Goal: Information Seeking & Learning: Learn about a topic

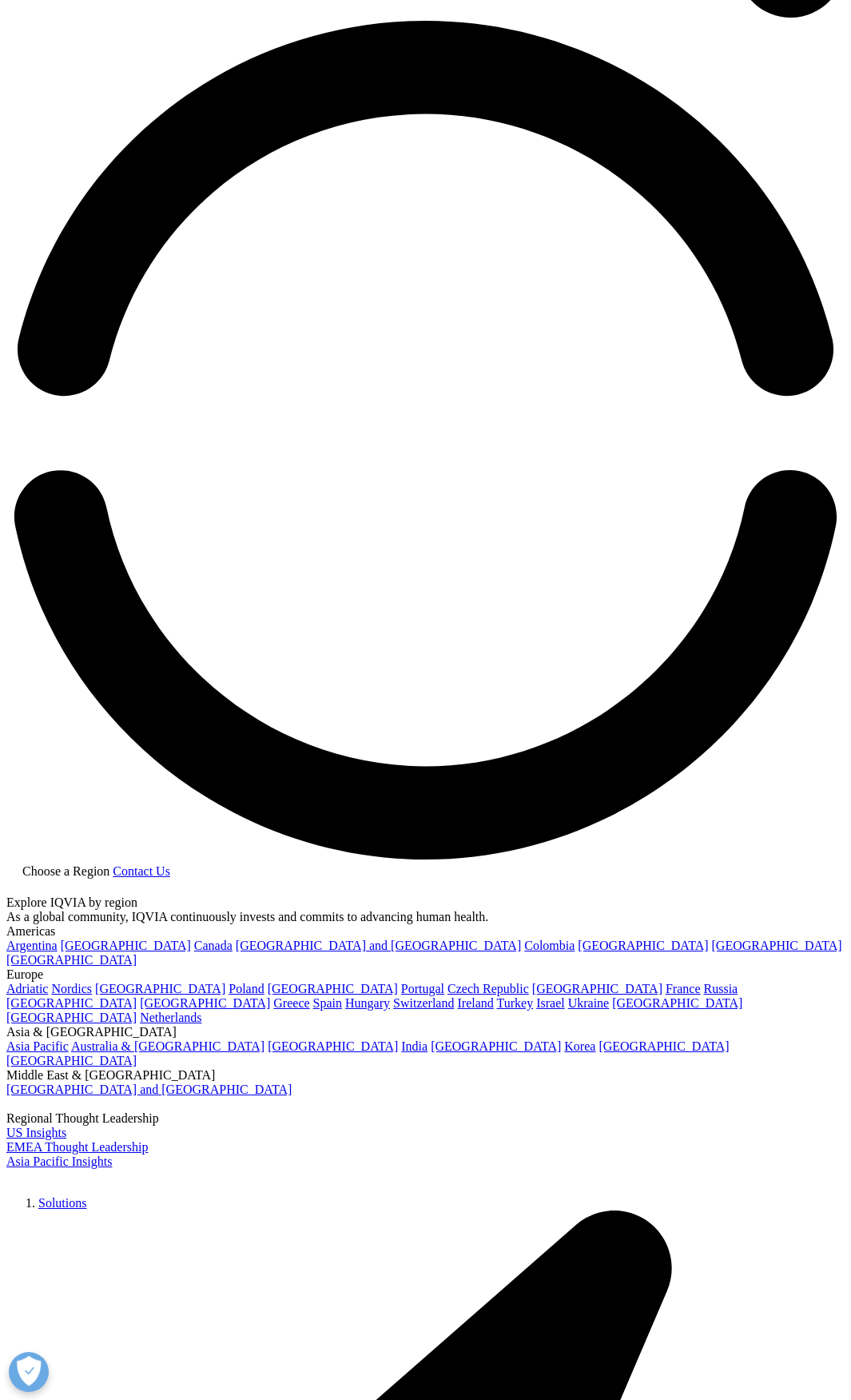
scroll to position [1766, 0]
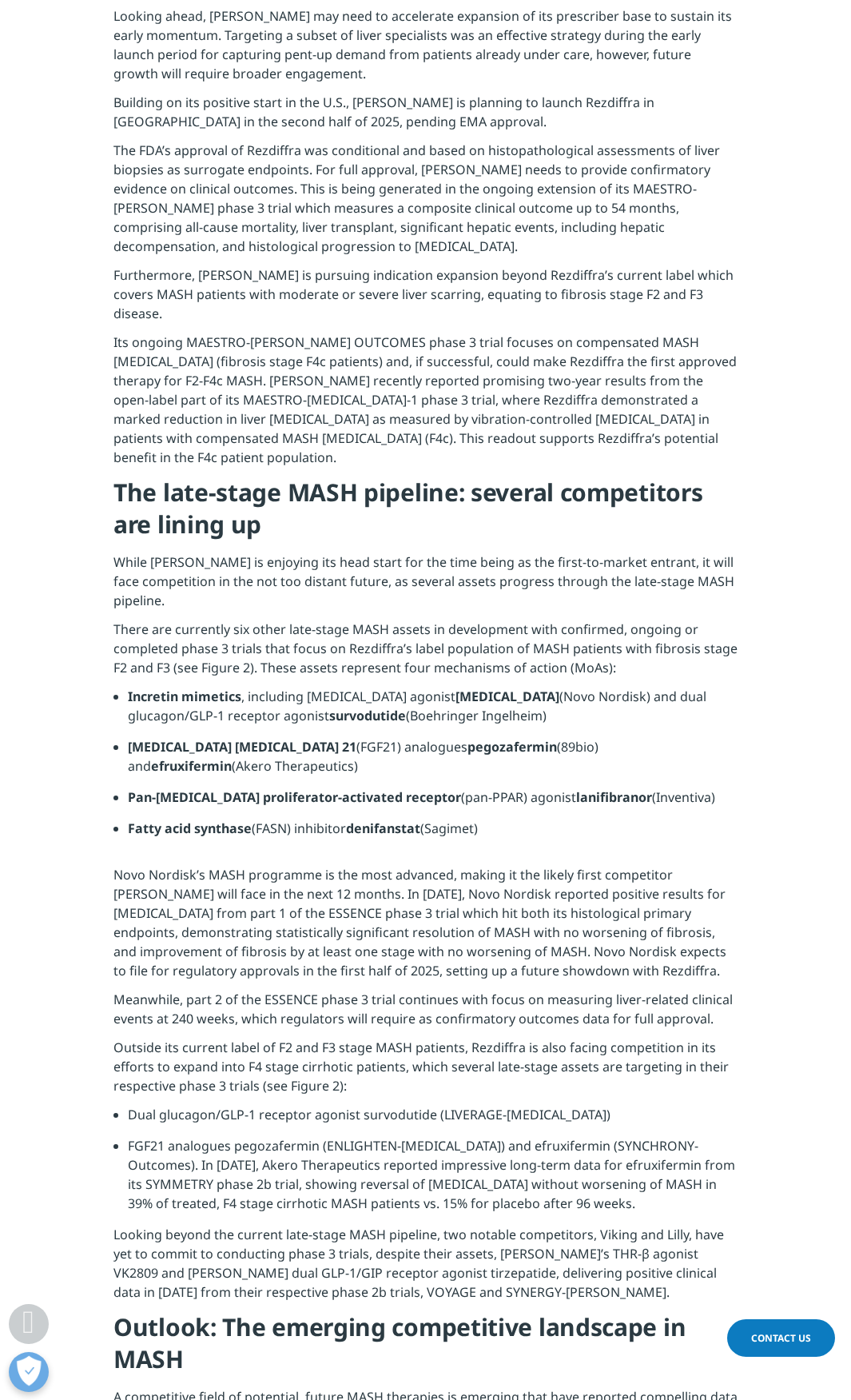
click at [106, 862] on img at bounding box center [106, 862] width 0 height 0
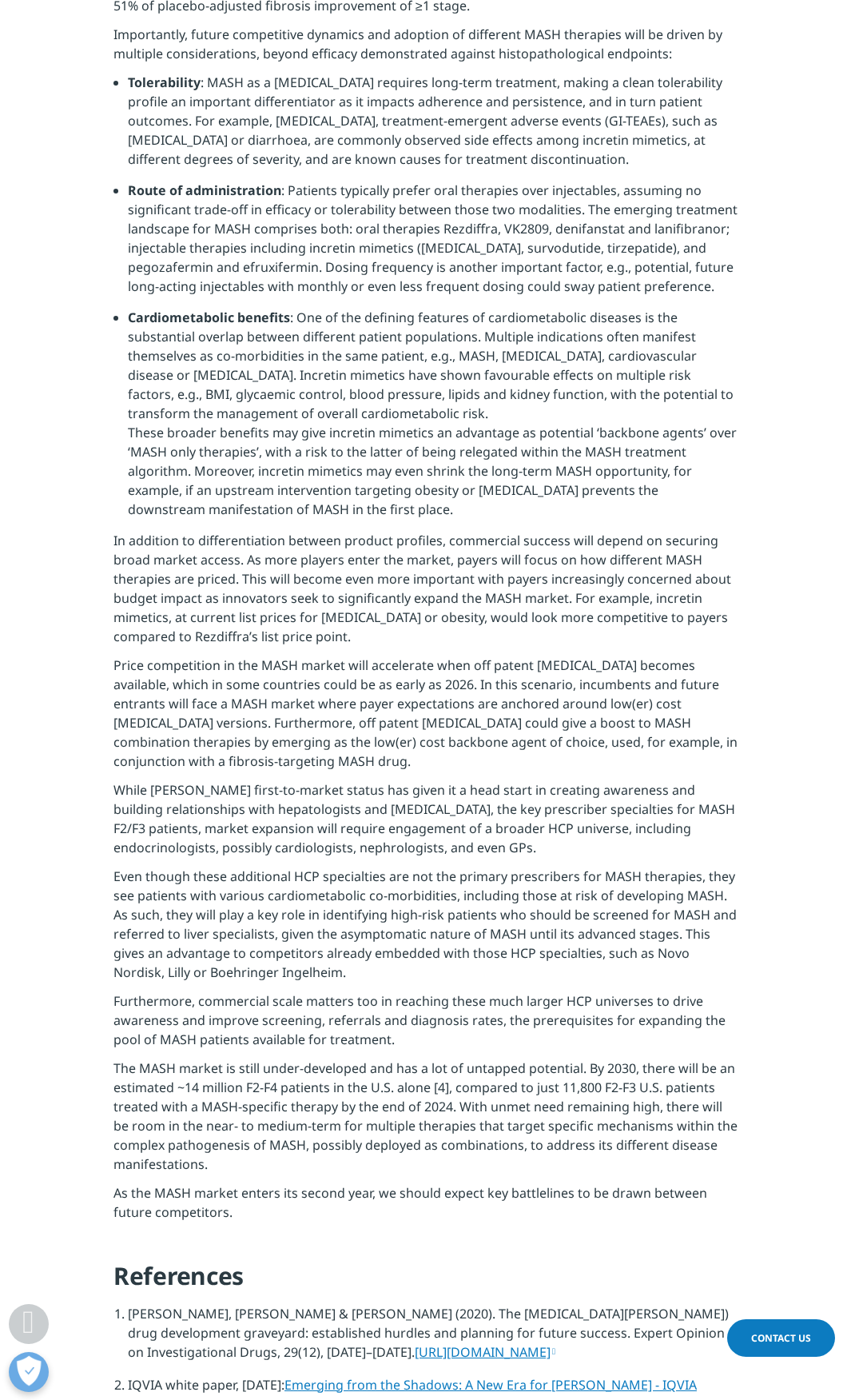
scroll to position [4005, 0]
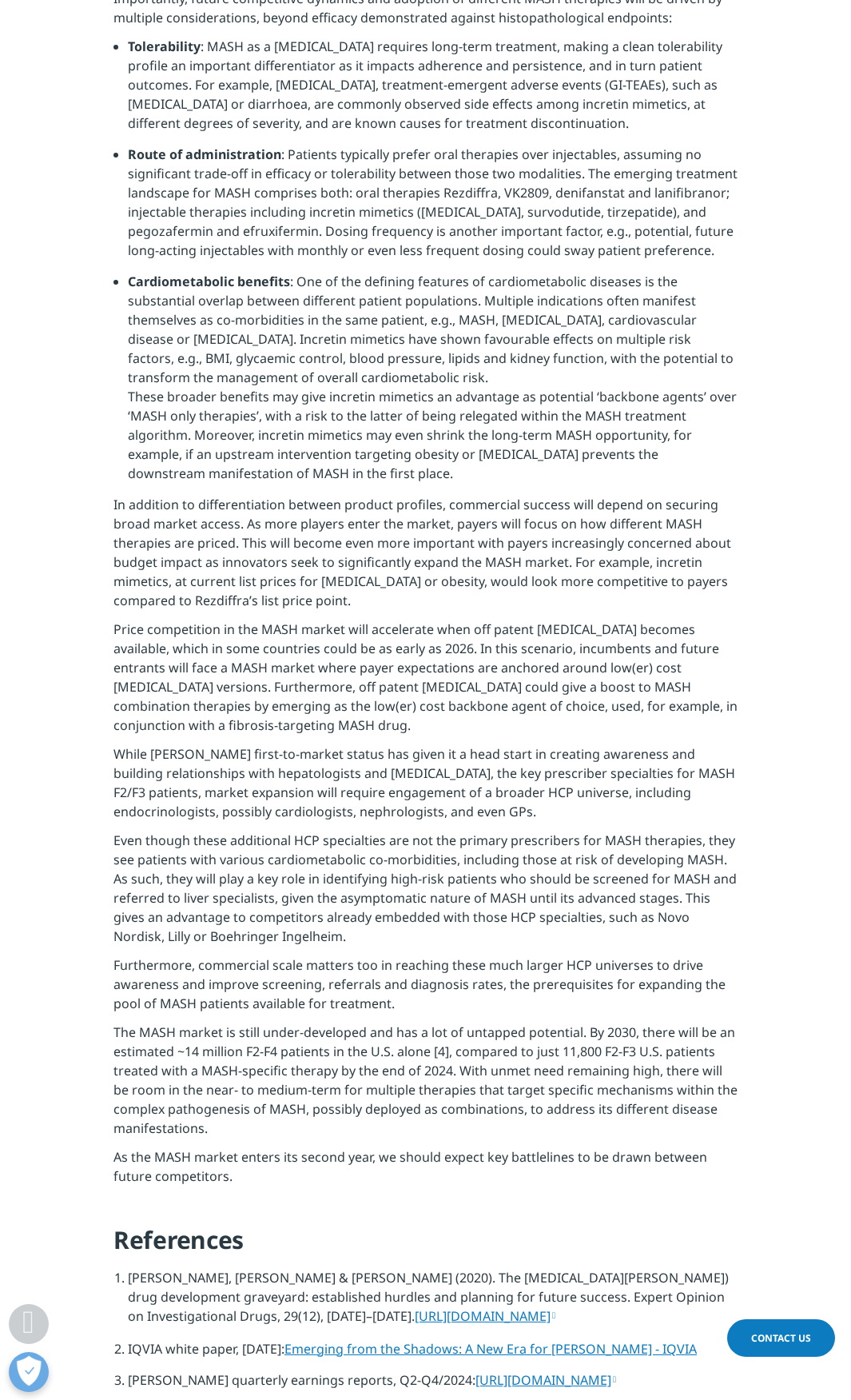
click at [393, 744] on p "Price competition in the MASH market will accelerate when off patent [MEDICAL_D…" at bounding box center [425, 681] width 625 height 125
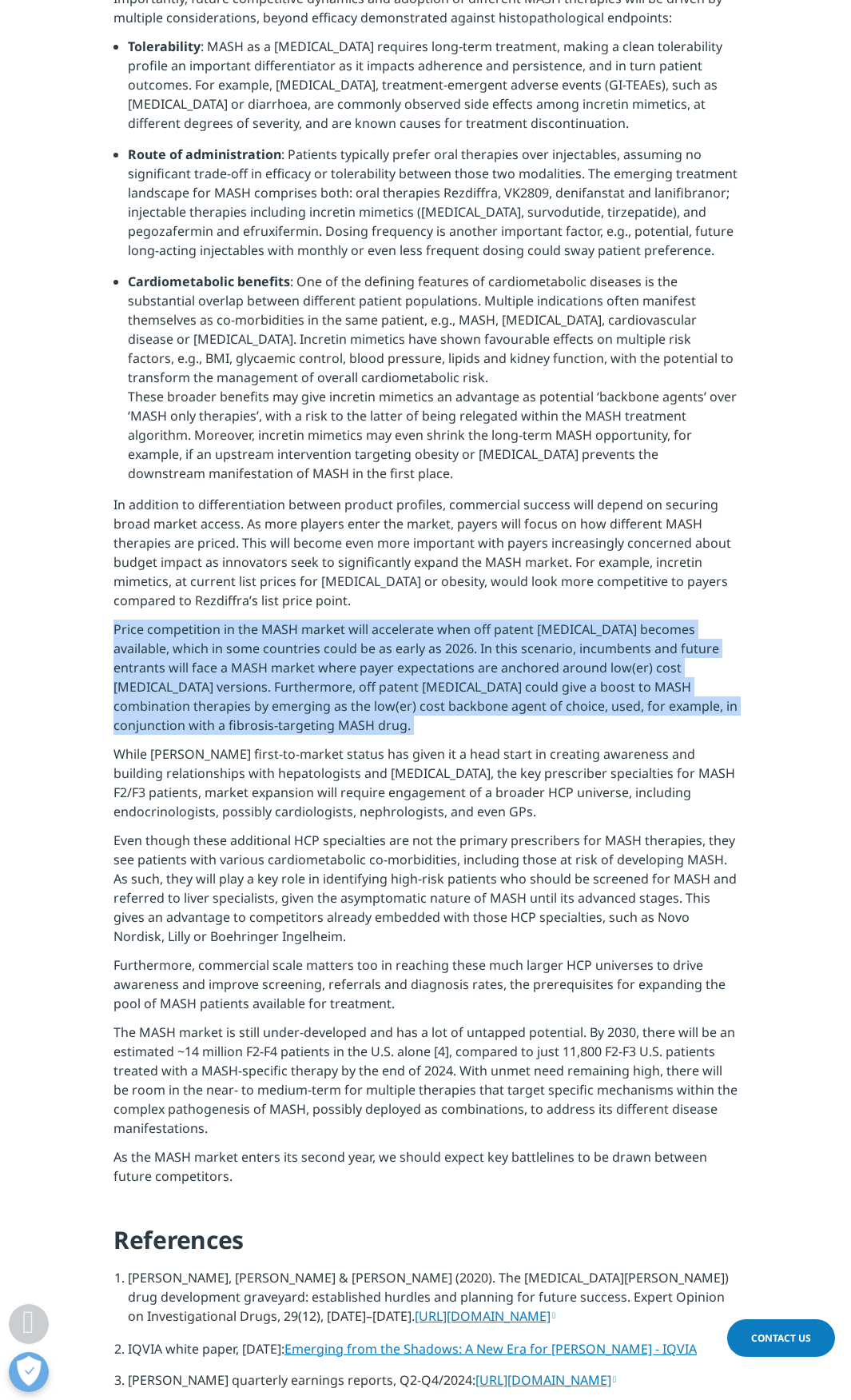
click at [393, 744] on p "Price competition in the MASH market will accelerate when off patent [MEDICAL_D…" at bounding box center [425, 681] width 625 height 125
copy div "Price competition in the MASH market will accelerate when off patent [MEDICAL_D…"
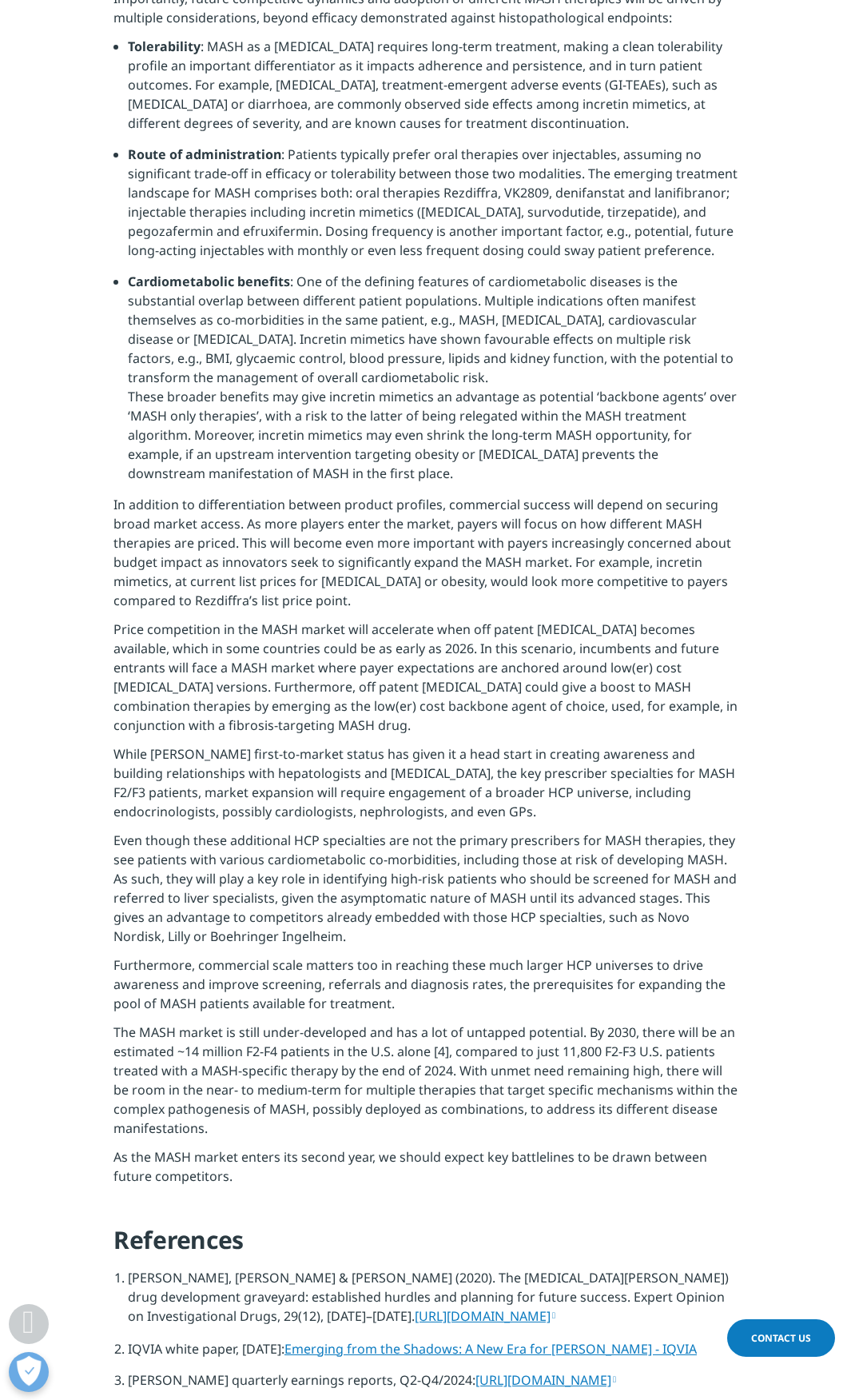
click at [764, 629] on section "Several trial readouts during 2024 have strengthened the case for incretin-base…" at bounding box center [425, 579] width 851 height 1871
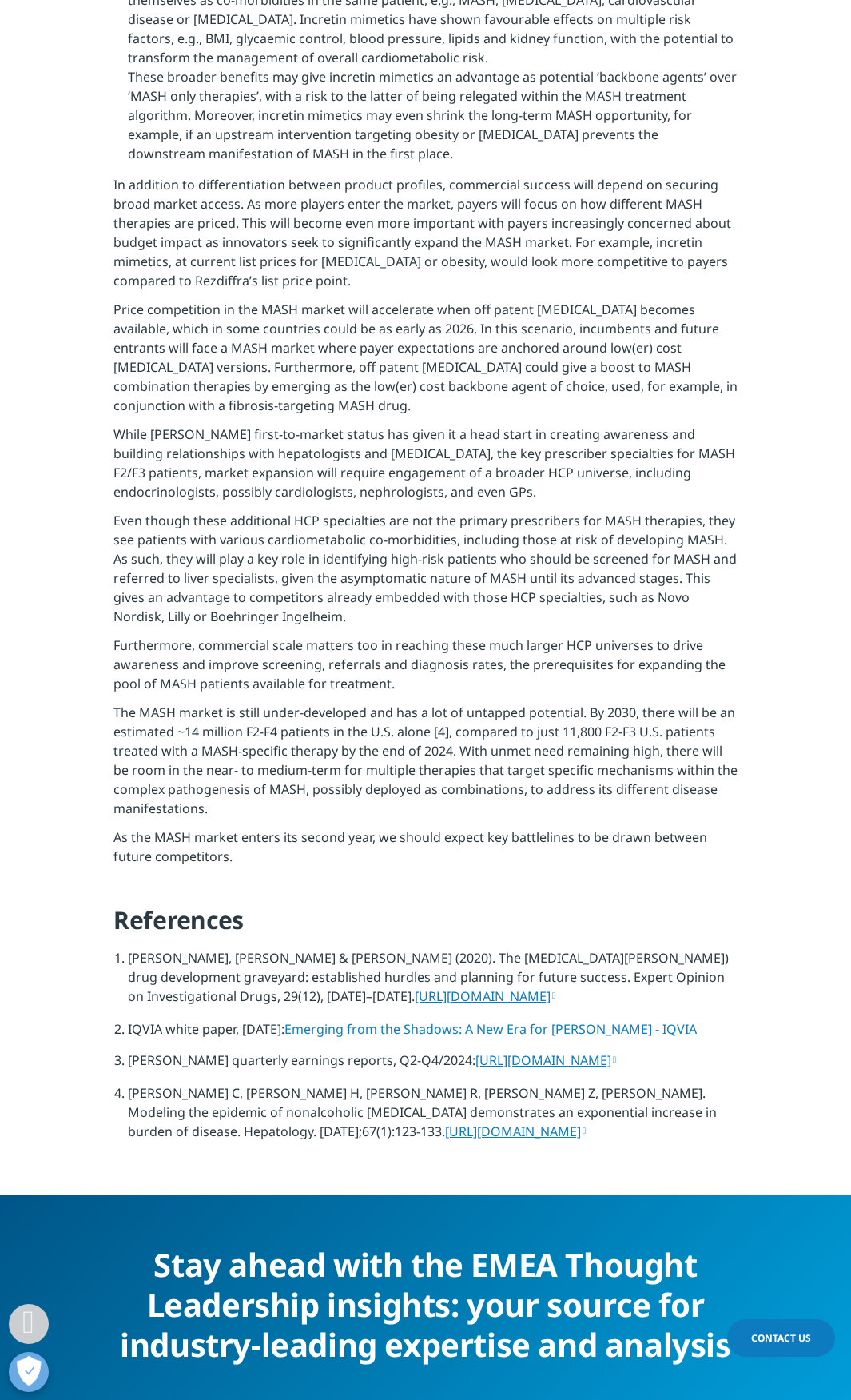
scroll to position [4245, 0]
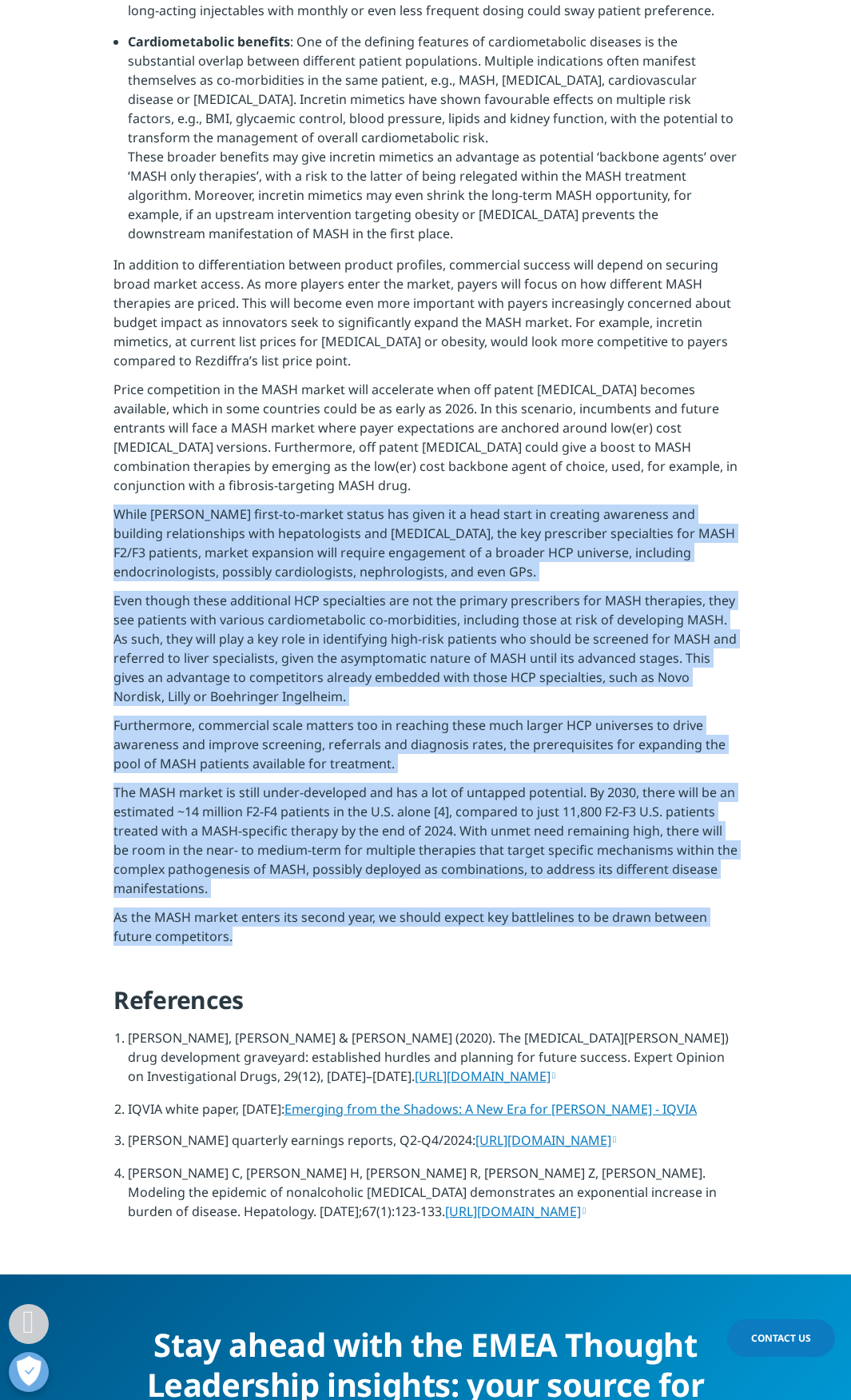
drag, startPoint x: 239, startPoint y: 1208, endPoint x: 47, endPoint y: 802, distance: 449.1
click at [91, 783] on section "Several trial readouts during 2024 have strengthened the case for incretin-base…" at bounding box center [425, 339] width 851 height 1871
copy div "Lorem Ipsumdol’s ametc-ad-elitse doeius tem incid ut l etdo magna al enimadmi v…"
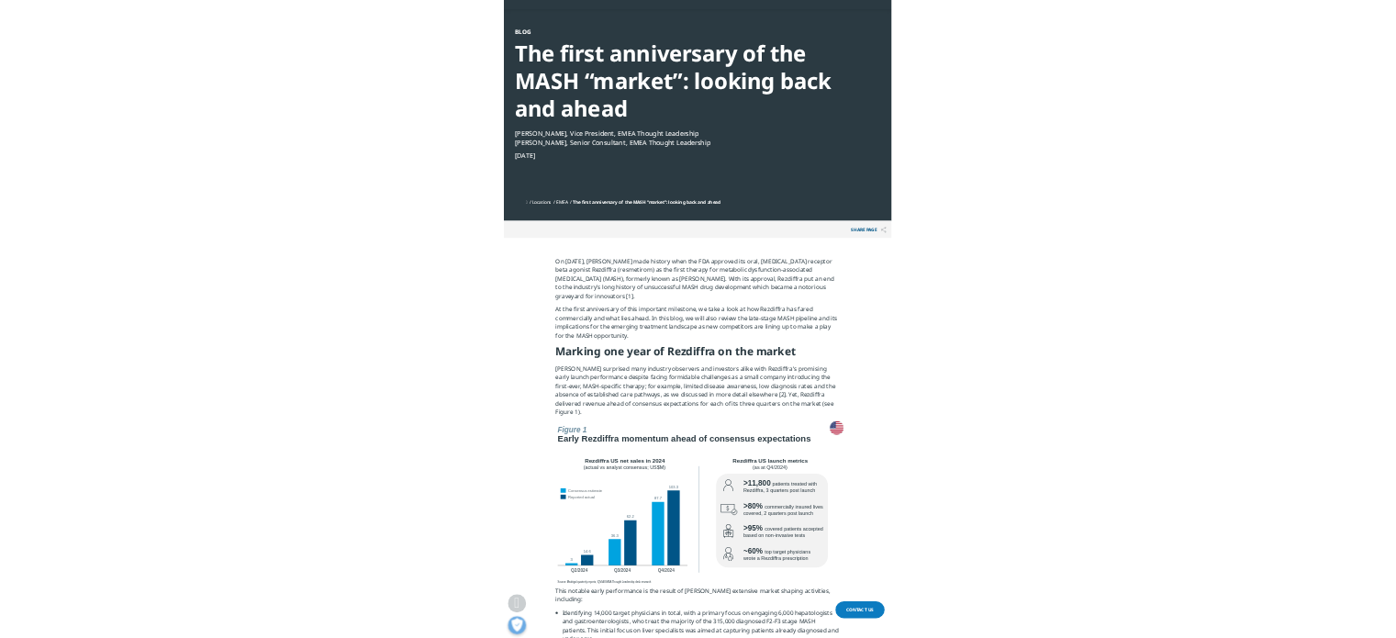
scroll to position [0, 0]
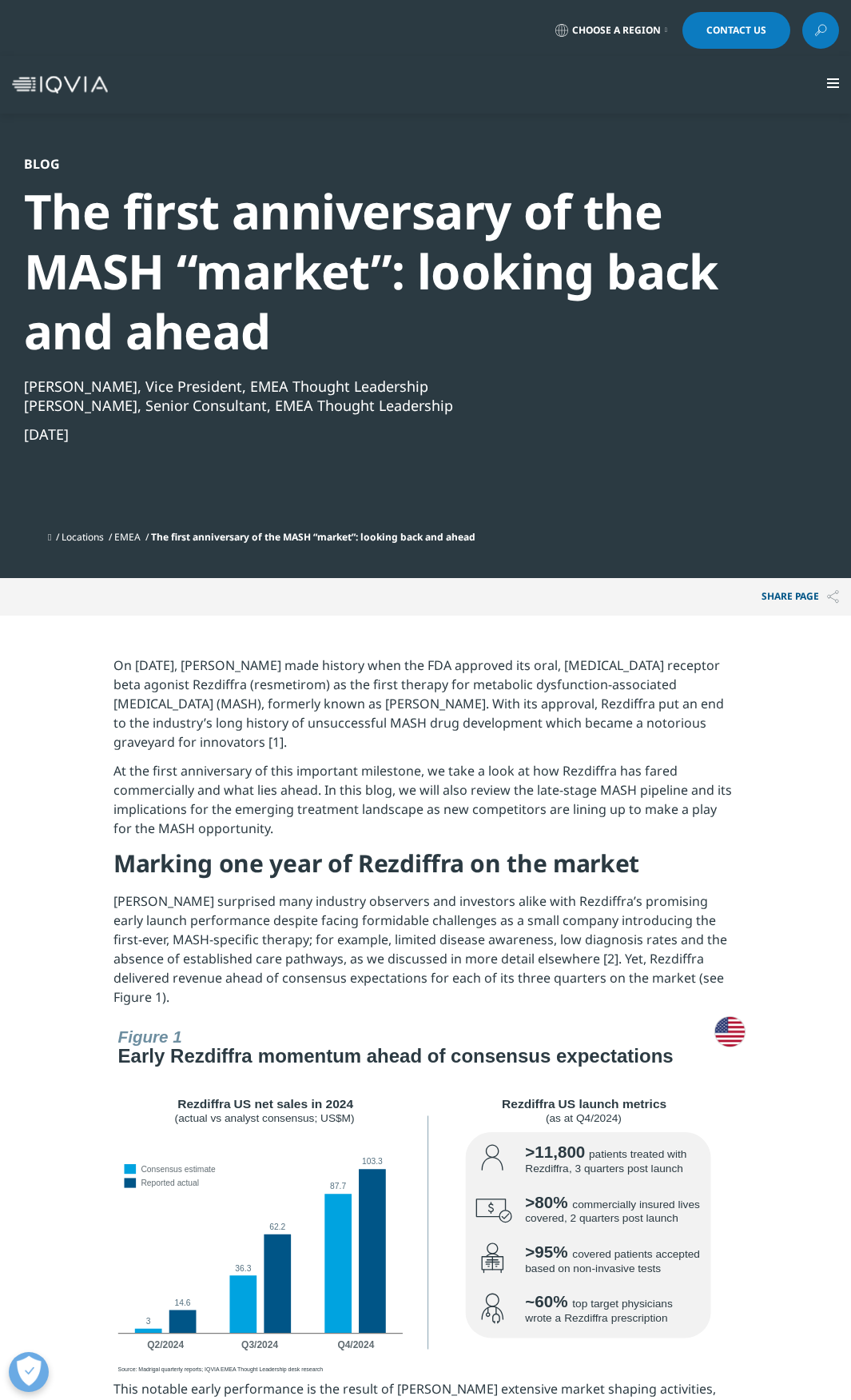
click at [240, 238] on div "The first anniversary of the MASH “market”: looking back and ahead" at bounding box center [416, 271] width 785 height 180
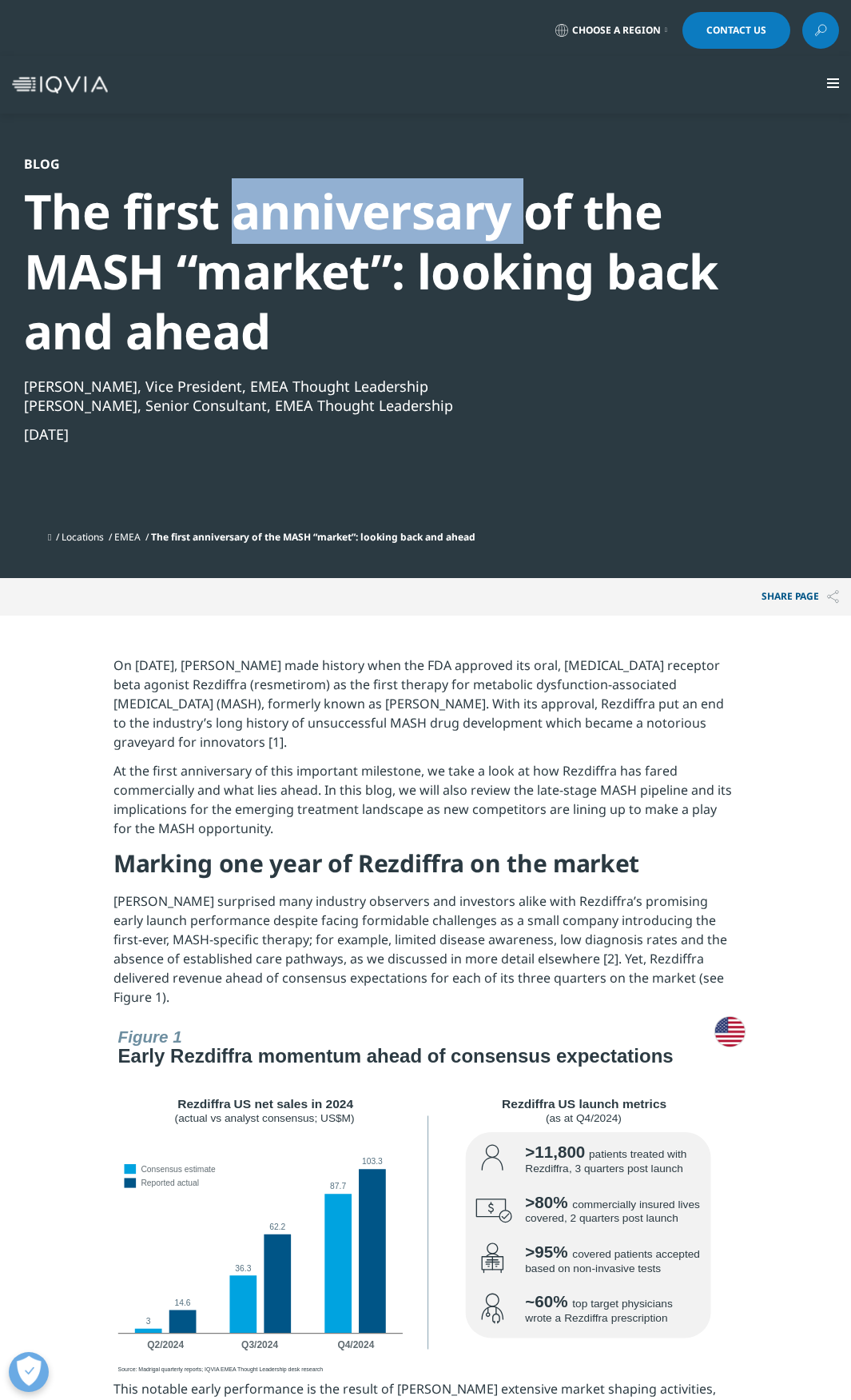
click at [240, 238] on div "The first anniversary of the MASH “market”: looking back and ahead" at bounding box center [416, 271] width 785 height 180
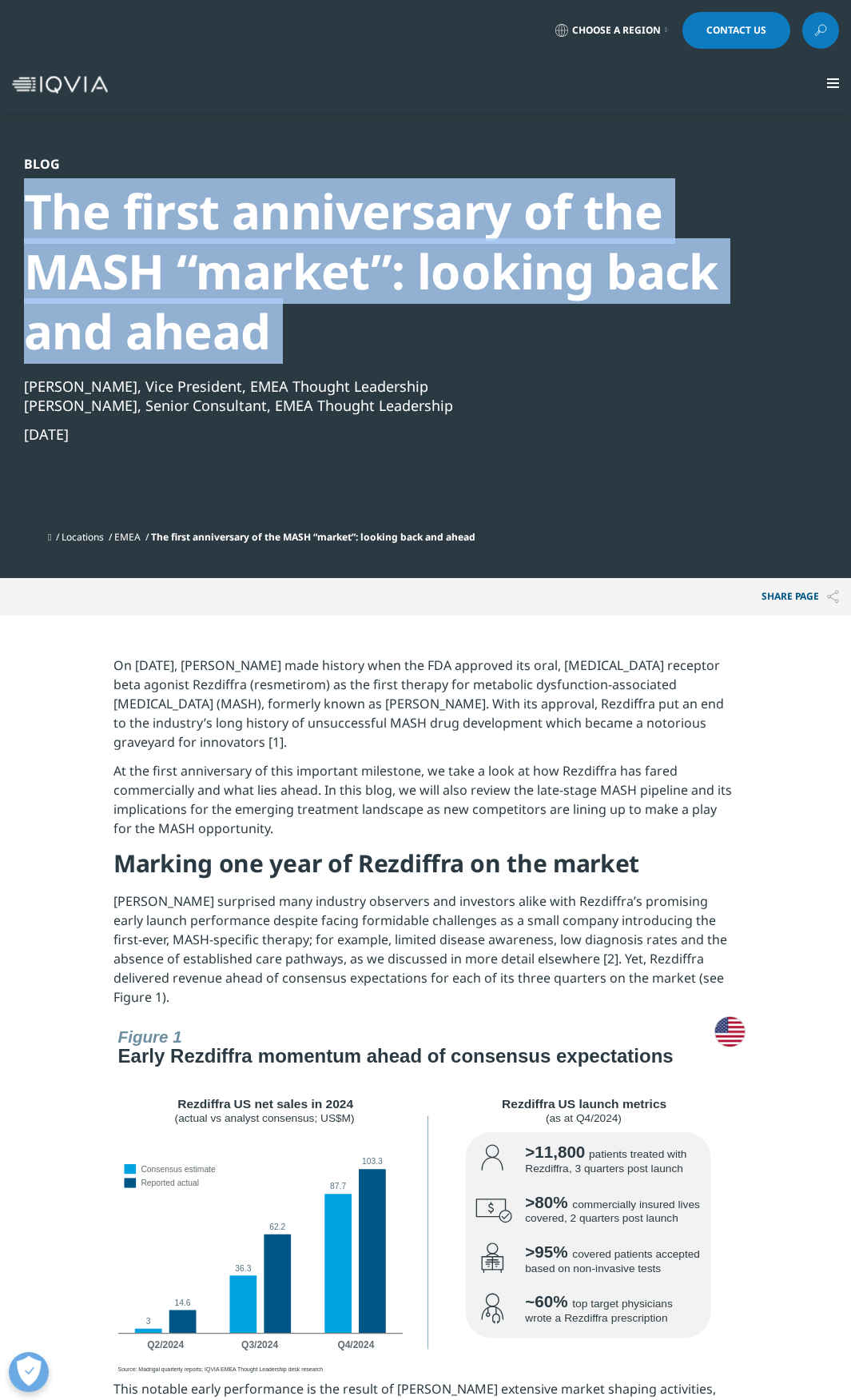
click at [240, 238] on div "The first anniversary of the MASH “market”: looking back and ahead" at bounding box center [416, 271] width 785 height 180
copy div "The first anniversary of the MASH “market”: looking back and ahead"
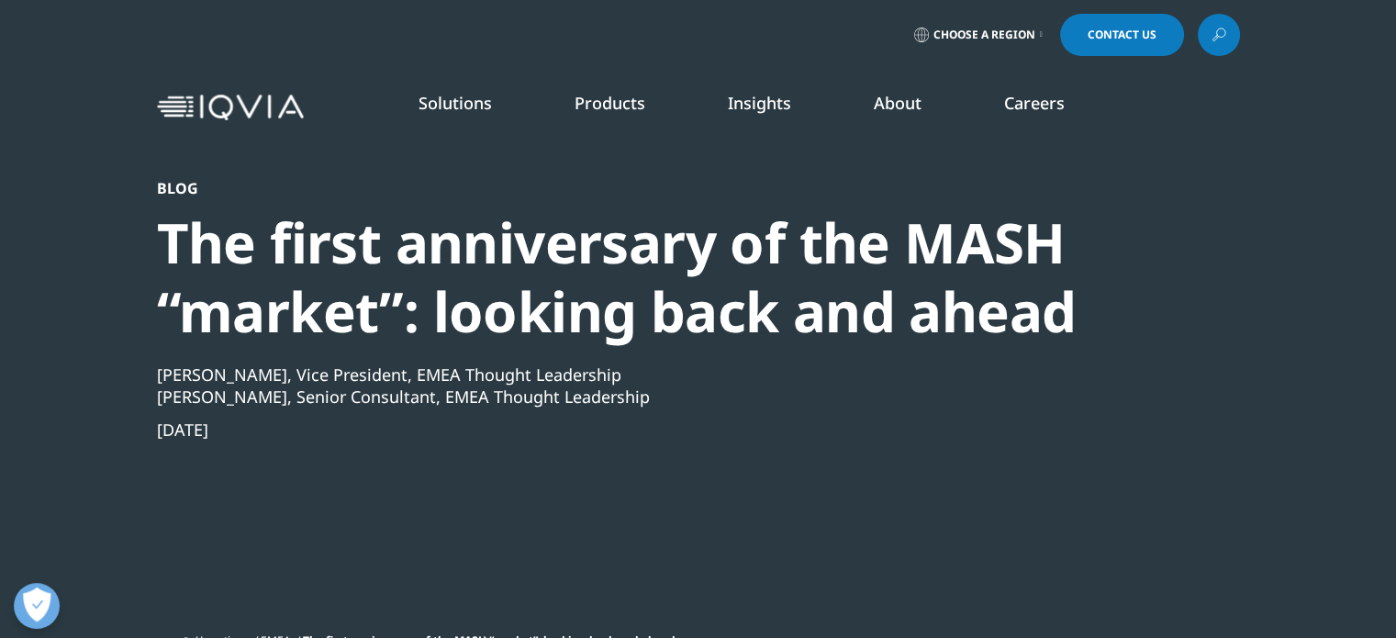
click at [977, 150] on div "Solutions quick find a capability Clear Search Loading SOLUTIONS Research & Dev…" at bounding box center [698, 107] width 1396 height 86
click at [243, 223] on div "The first anniversary of the MASH “market”: looking back and ahead" at bounding box center [649, 277] width 984 height 138
click at [244, 227] on div "The first anniversary of the MASH “market”: looking back and ahead" at bounding box center [649, 277] width 984 height 138
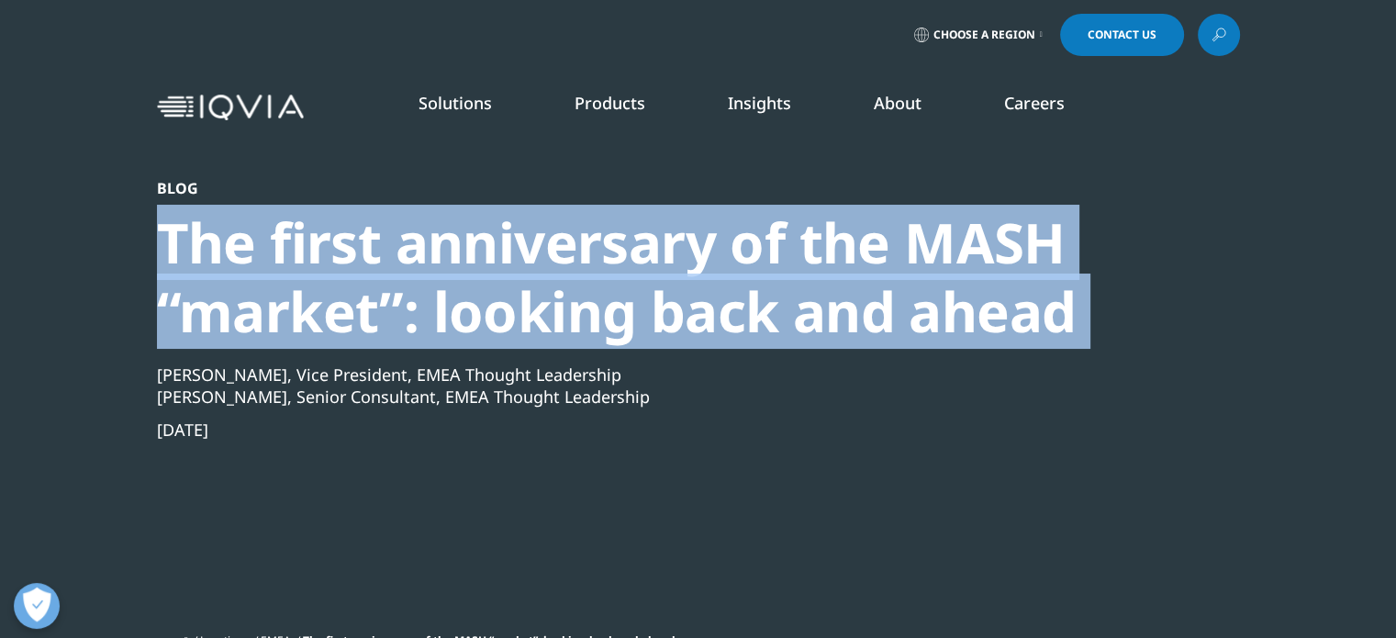
click at [244, 227] on div "The first anniversary of the MASH “market”: looking back and ahead" at bounding box center [649, 277] width 984 height 138
copy div "The first anniversary of the MASH “market”: looking back and ahead"
